Goal: Task Accomplishment & Management: Use online tool/utility

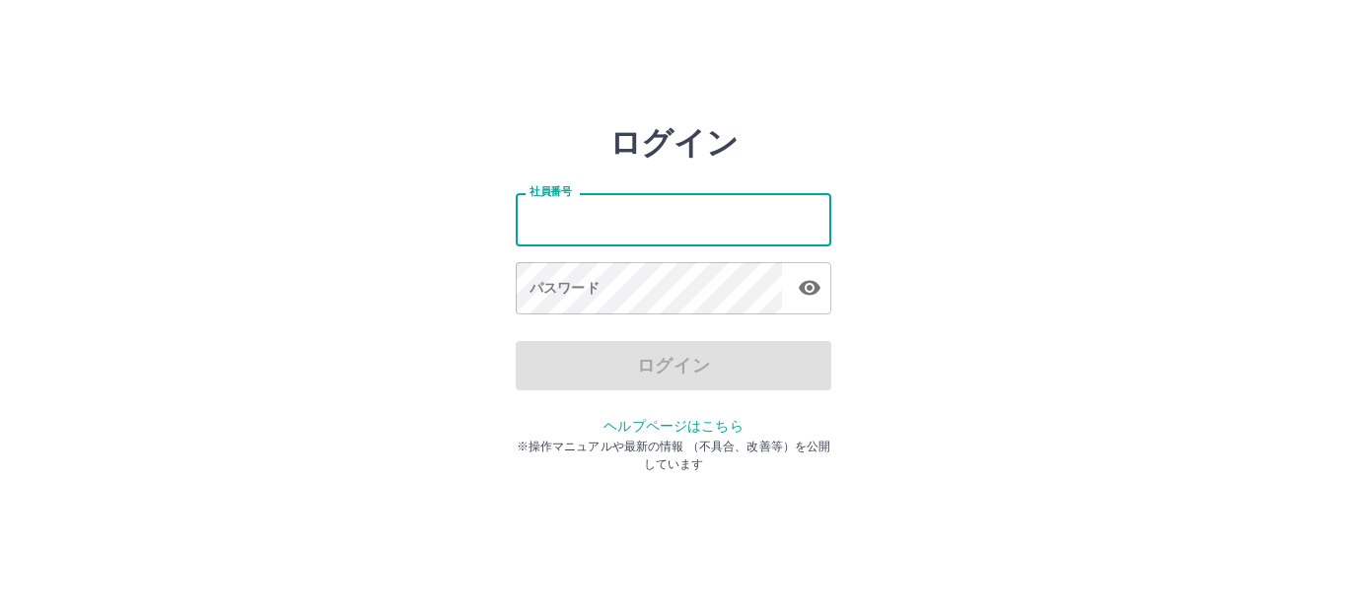
click at [641, 232] on input "社員番号" at bounding box center [674, 219] width 316 height 52
type input "*******"
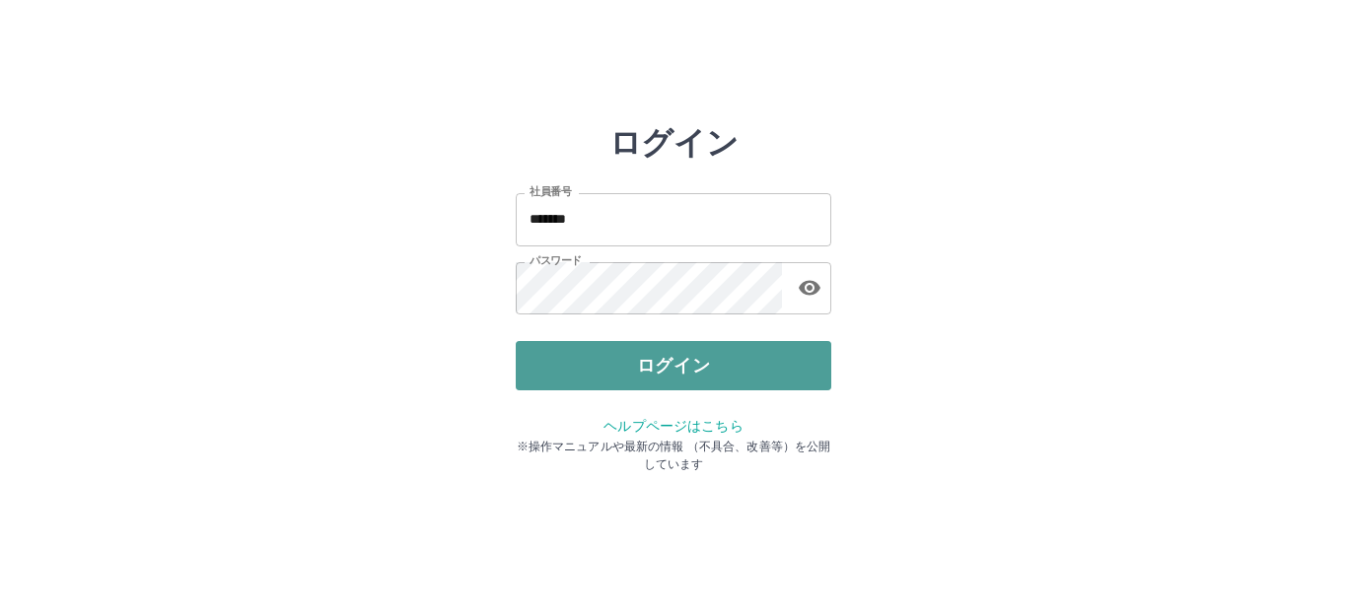
click at [621, 354] on button "ログイン" at bounding box center [674, 365] width 316 height 49
